Goal: Task Accomplishment & Management: Manage account settings

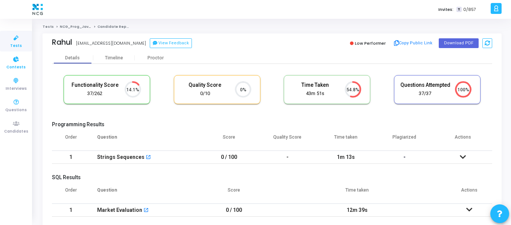
scroll to position [16, 19]
click at [19, 41] on icon at bounding box center [16, 37] width 16 height 9
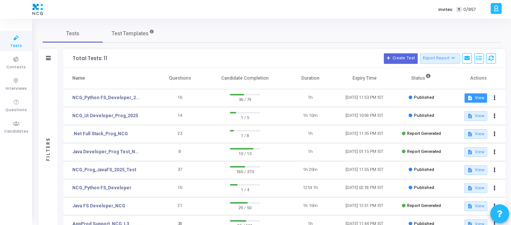
click at [475, 96] on button "description View" at bounding box center [475, 98] width 23 height 10
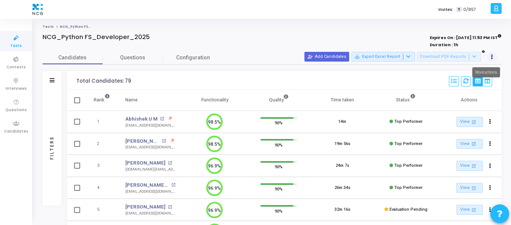
click at [493, 54] on button at bounding box center [492, 57] width 11 height 11
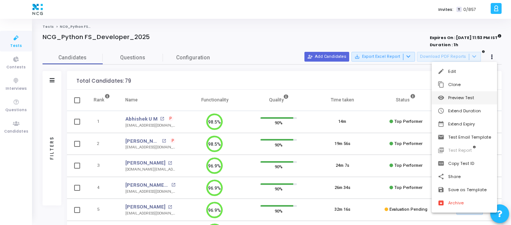
click at [461, 94] on button "visibility Preview Test" at bounding box center [463, 97] width 65 height 13
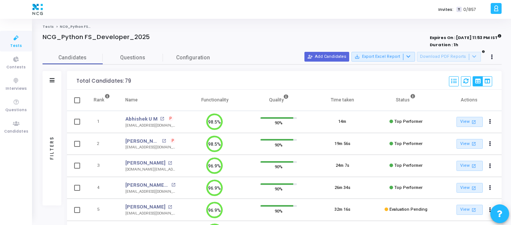
click at [499, 6] on icon at bounding box center [496, 8] width 6 height 9
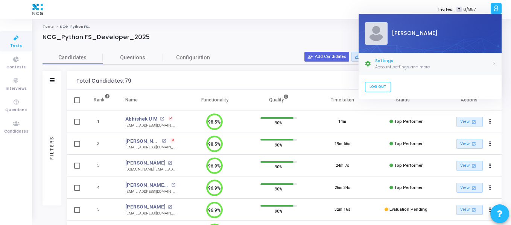
click at [390, 62] on div "Settings" at bounding box center [433, 61] width 117 height 6
select select "91"
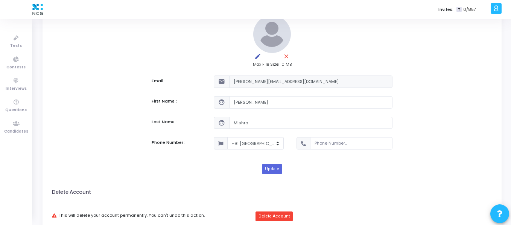
scroll to position [20, 0]
